Goal: Navigation & Orientation: Go to known website

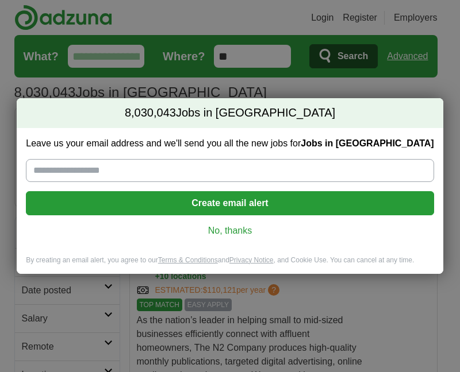
click at [238, 232] on link "No, thanks" at bounding box center [229, 231] width 389 height 13
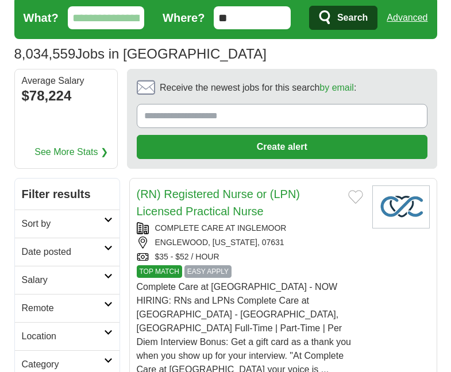
scroll to position [47, 0]
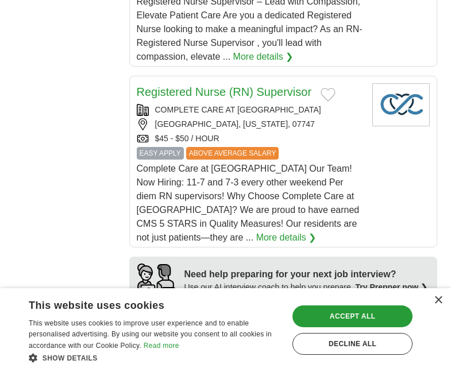
scroll to position [1209, 0]
